Goal: Obtain resource: Download file/media

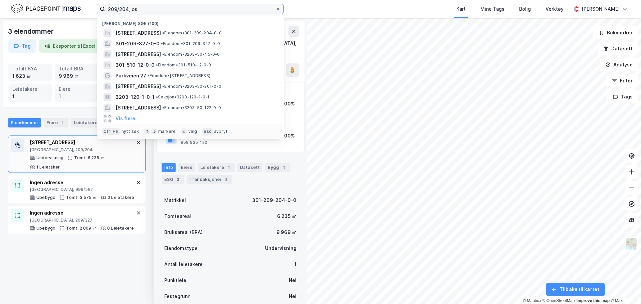
drag, startPoint x: 161, startPoint y: 8, endPoint x: 92, endPoint y: 7, distance: 69.5
click at [98, 6] on label "209/204, os" at bounding box center [190, 9] width 187 height 11
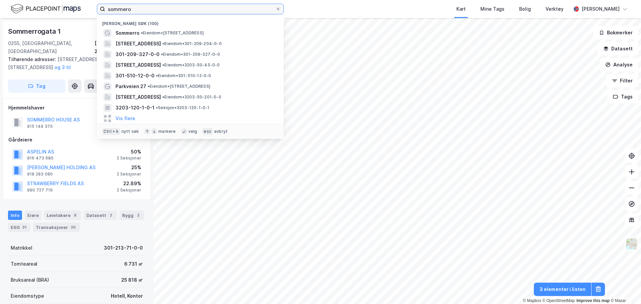
drag, startPoint x: 156, startPoint y: 7, endPoint x: 31, endPoint y: 7, distance: 124.2
click at [33, 7] on div "sommero Nylige søk (100) Sommerro • Eiendom • [STREET_ADDRESS] • Eiendom • 301-…" at bounding box center [320, 9] width 641 height 18
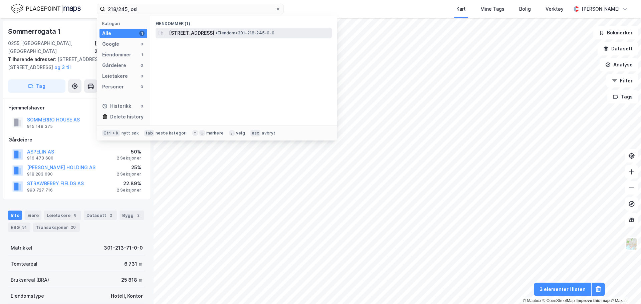
click at [199, 32] on span "[STREET_ADDRESS]" at bounding box center [191, 33] width 45 height 8
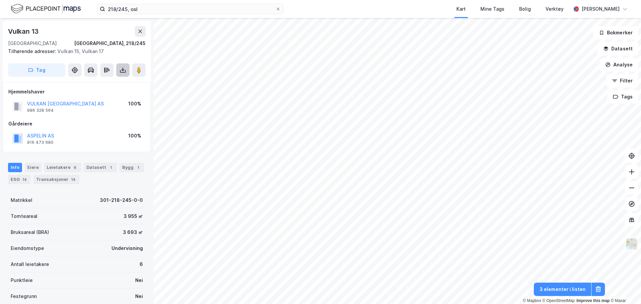
click at [120, 72] on icon at bounding box center [123, 70] width 7 height 7
click at [92, 85] on div "Last ned grunnbok" at bounding box center [89, 83] width 39 height 5
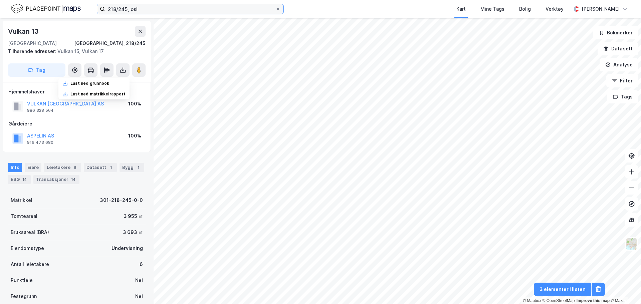
click at [122, 7] on input "218/245, osl" at bounding box center [190, 9] width 170 height 10
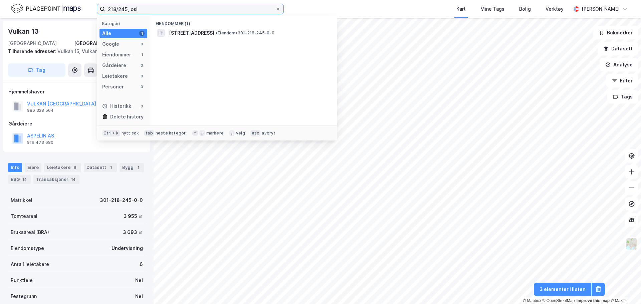
click at [122, 7] on input "218/245, osl" at bounding box center [190, 9] width 170 height 10
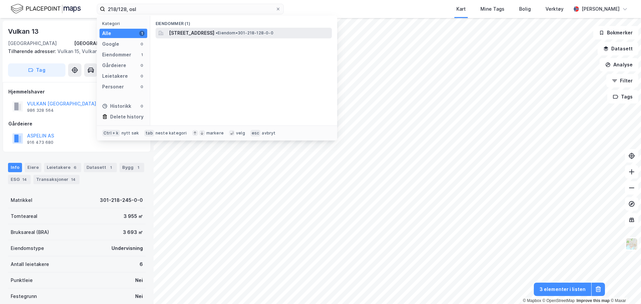
click at [192, 31] on span "[STREET_ADDRESS]" at bounding box center [191, 33] width 45 height 8
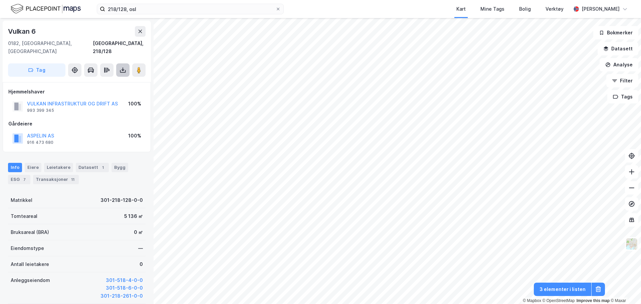
click at [125, 67] on icon at bounding box center [123, 70] width 7 height 7
click at [121, 78] on div "Last ned grunnbok" at bounding box center [93, 83] width 71 height 11
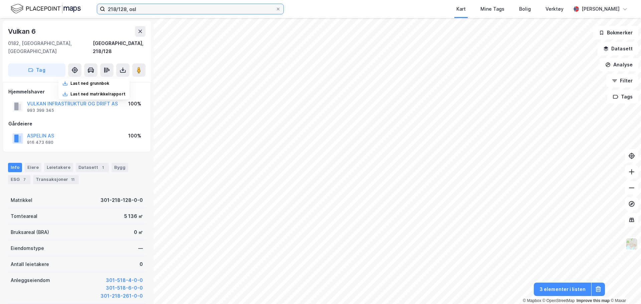
click at [122, 11] on input "218/128, osl" at bounding box center [190, 9] width 170 height 10
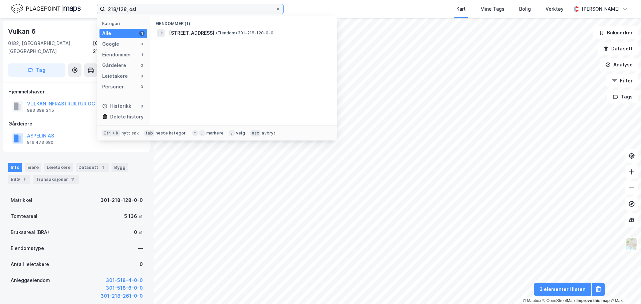
click at [122, 11] on input "218/128, osl" at bounding box center [190, 9] width 170 height 10
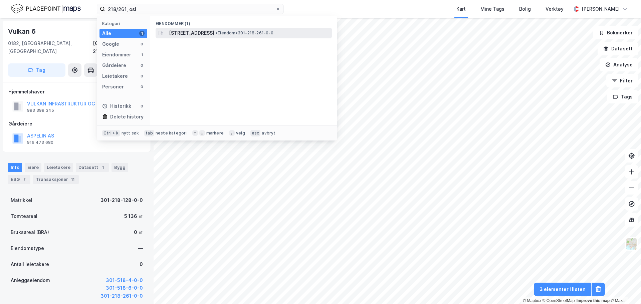
click at [205, 35] on span "[STREET_ADDRESS]" at bounding box center [191, 33] width 45 height 8
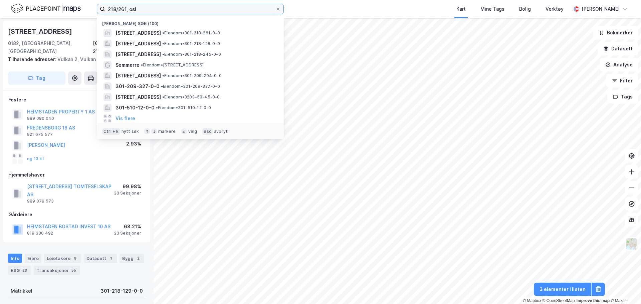
drag, startPoint x: 142, startPoint y: 8, endPoint x: 75, endPoint y: 9, distance: 66.8
click at [75, 9] on div "218/261, osl Nylige søk (100) Vulkan 4, 0182, [GEOGRAPHIC_DATA], [GEOGRAPHIC_DA…" at bounding box center [320, 9] width 641 height 18
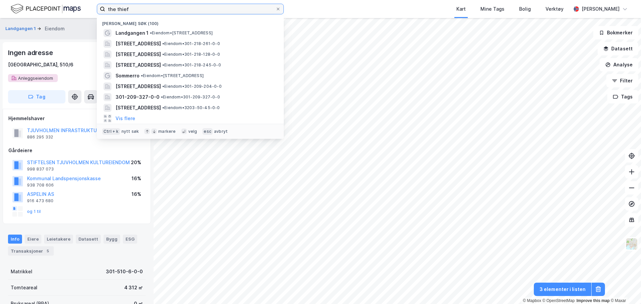
drag, startPoint x: 140, startPoint y: 11, endPoint x: 46, endPoint y: 6, distance: 93.3
click at [46, 6] on div "the thief [PERSON_NAME] søk (100) Landgangen 1 • Eiendom • [STREET_ADDRESS] • E…" at bounding box center [320, 9] width 641 height 18
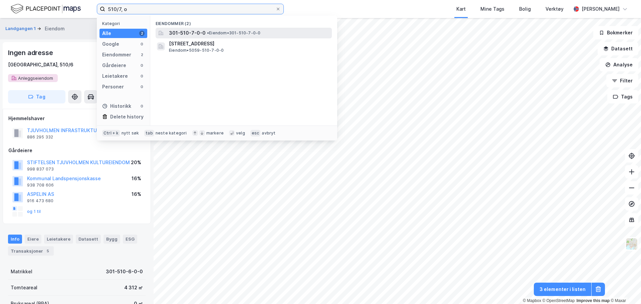
type input "510/7, o"
